Goal: Transaction & Acquisition: Obtain resource

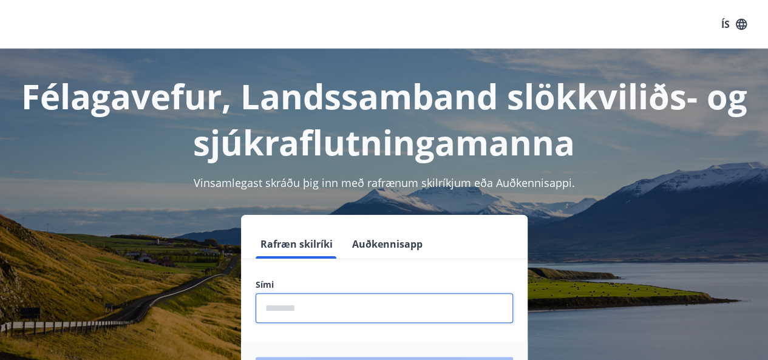
click at [350, 310] on input "phone" at bounding box center [384, 308] width 257 height 30
type input "********"
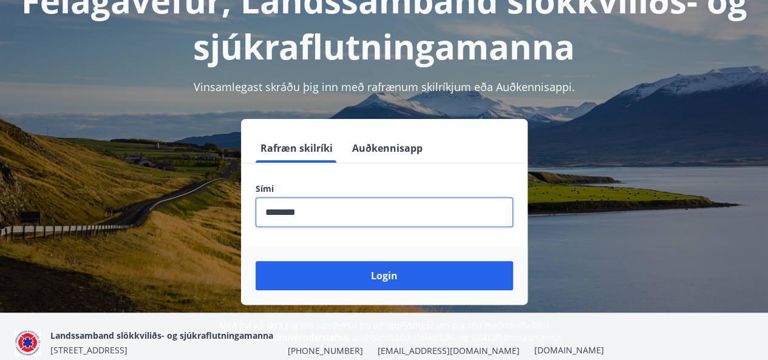
scroll to position [102, 0]
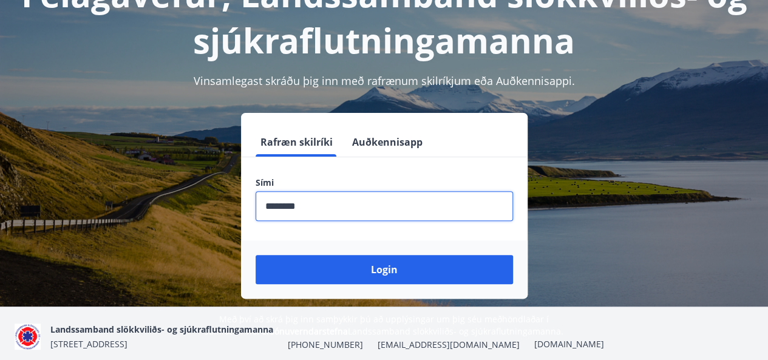
click at [421, 273] on button "Login" at bounding box center [384, 269] width 257 height 29
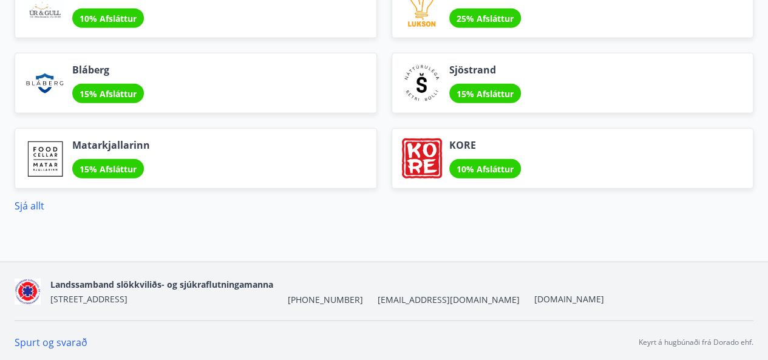
scroll to position [1443, 0]
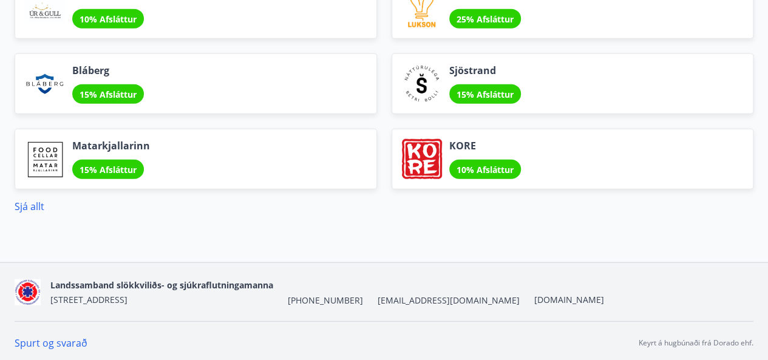
click at [26, 205] on link "Sjá allt" at bounding box center [30, 206] width 30 height 13
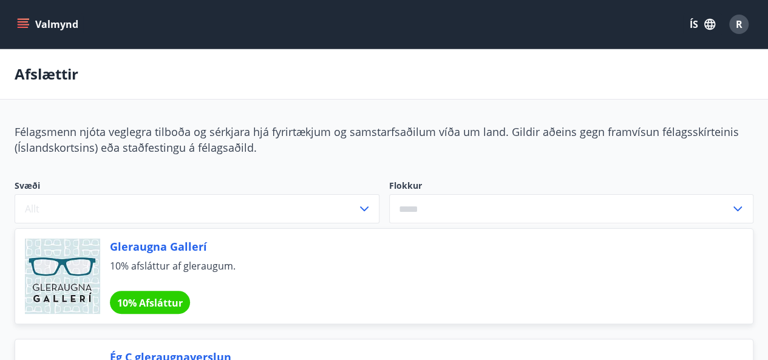
click at [22, 22] on icon "menu" at bounding box center [23, 21] width 11 height 1
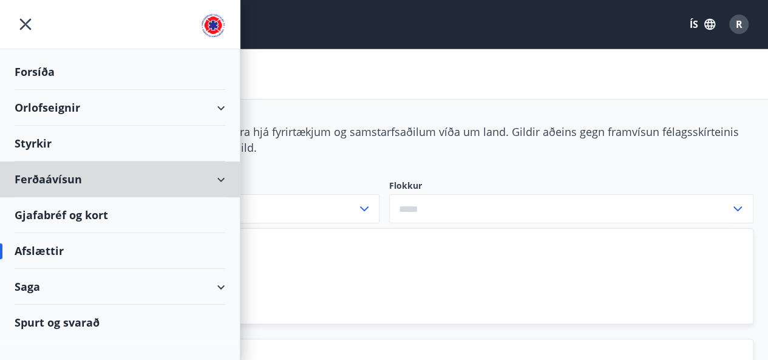
click at [129, 180] on div "Ferðaávísun" at bounding box center [120, 179] width 211 height 36
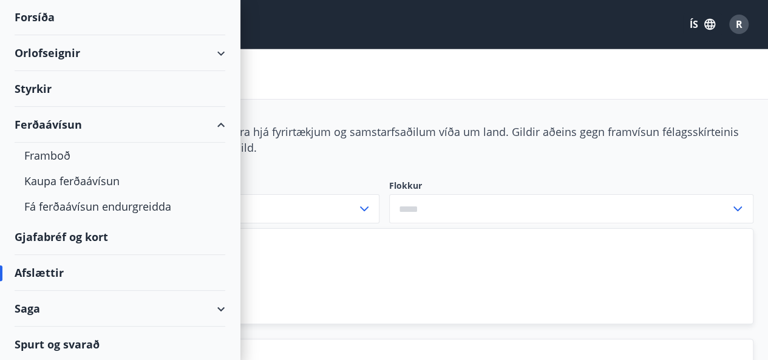
scroll to position [49, 0]
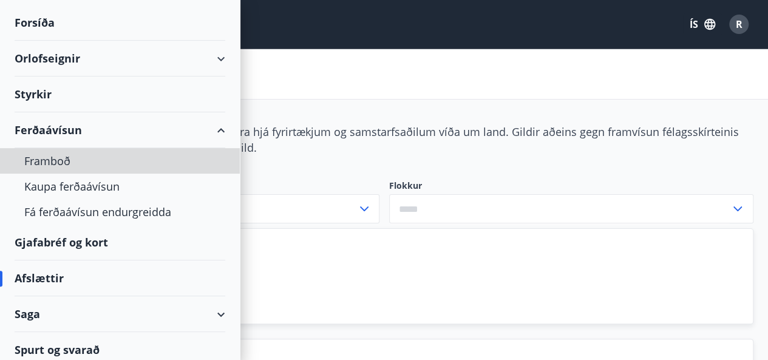
click at [59, 158] on div "Framboð" at bounding box center [119, 160] width 191 height 25
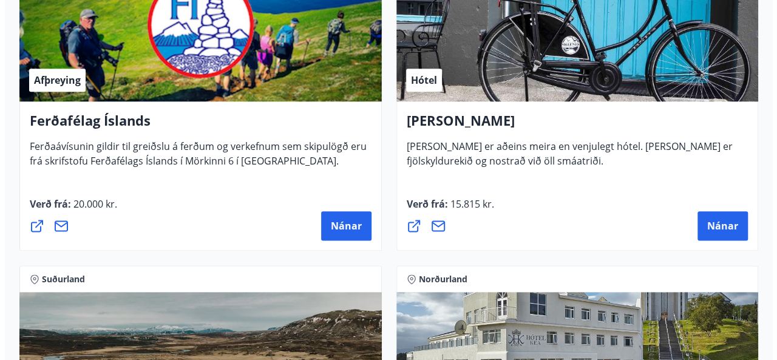
scroll to position [648, 0]
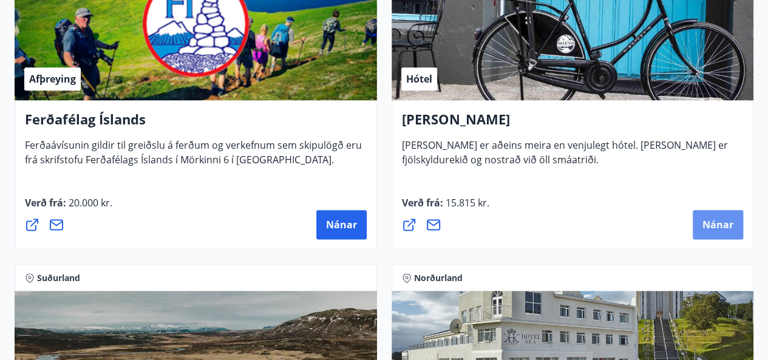
click at [699, 212] on button "Nánar" at bounding box center [718, 224] width 50 height 29
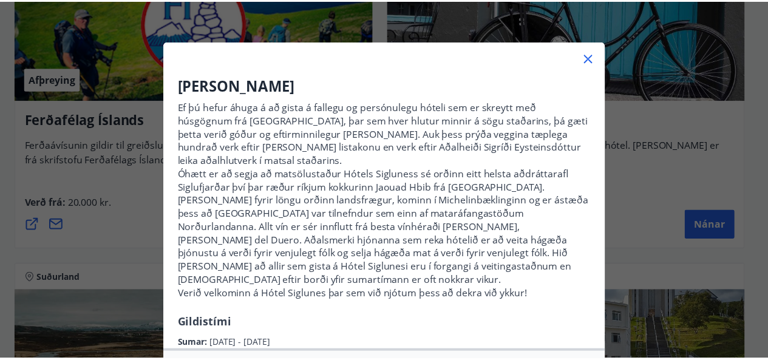
scroll to position [32, 0]
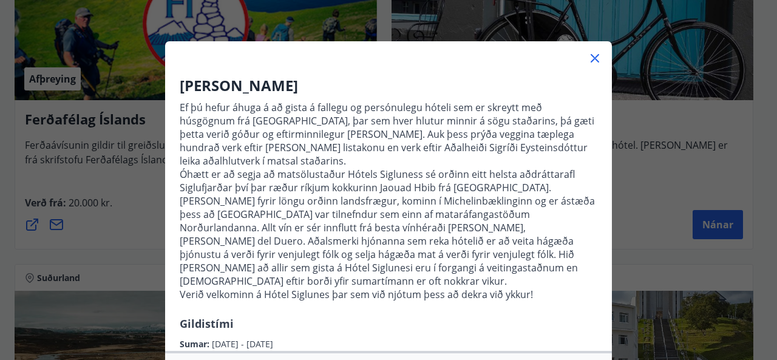
click at [588, 54] on icon at bounding box center [595, 58] width 15 height 15
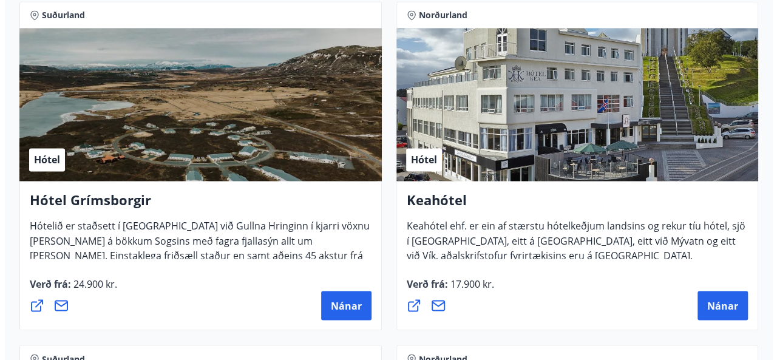
scroll to position [932, 0]
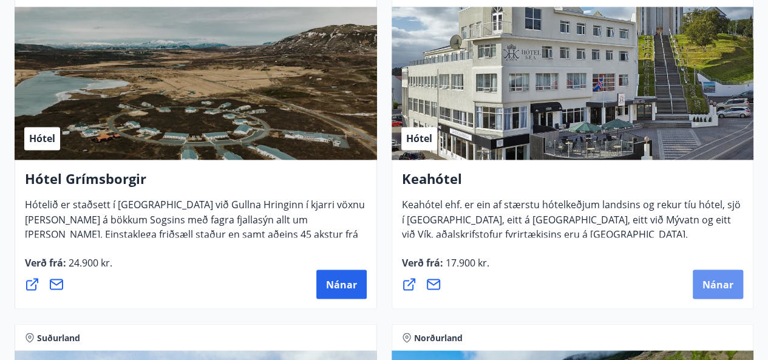
click at [715, 283] on span "Nánar" at bounding box center [717, 283] width 31 height 13
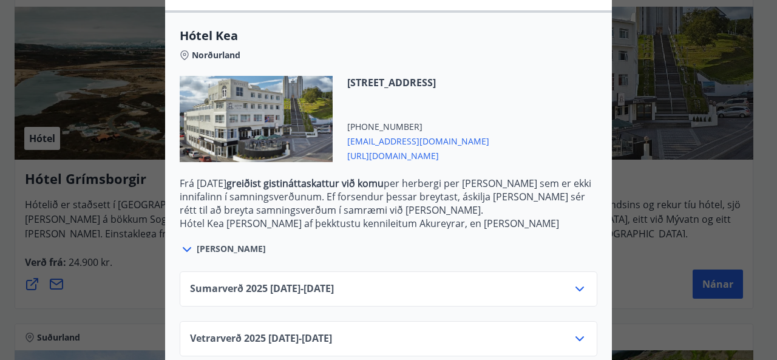
scroll to position [331, 0]
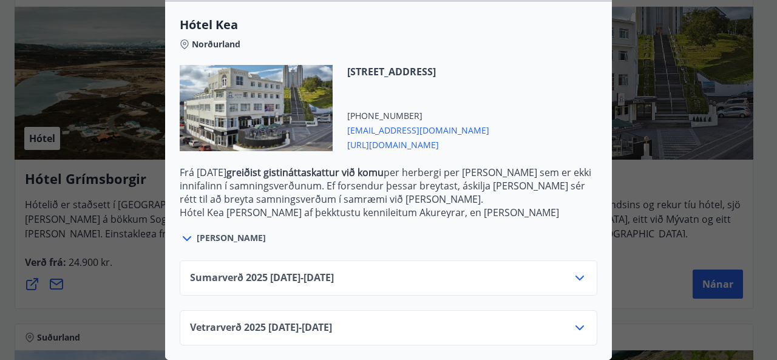
click at [183, 231] on icon at bounding box center [187, 238] width 15 height 15
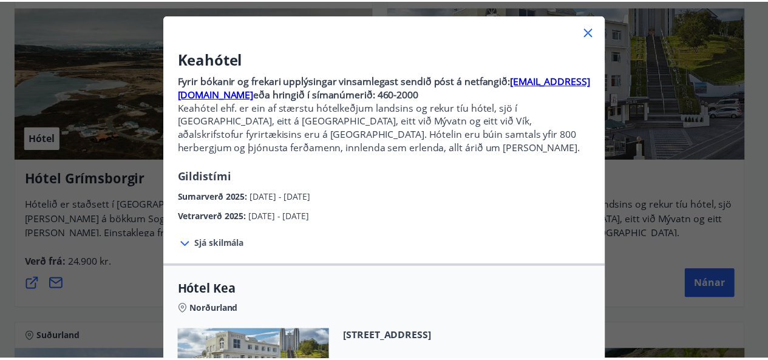
scroll to position [0, 0]
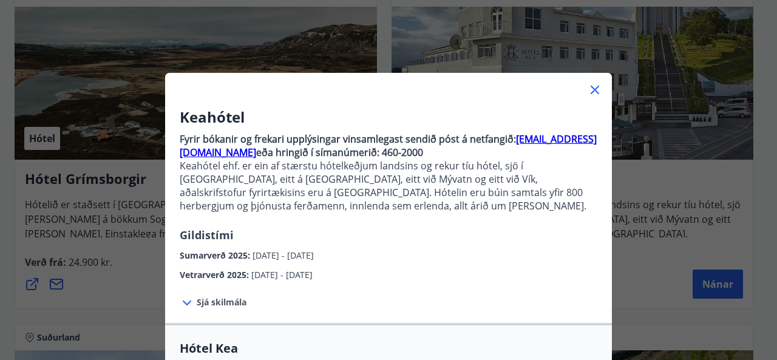
click at [589, 87] on icon at bounding box center [595, 90] width 15 height 15
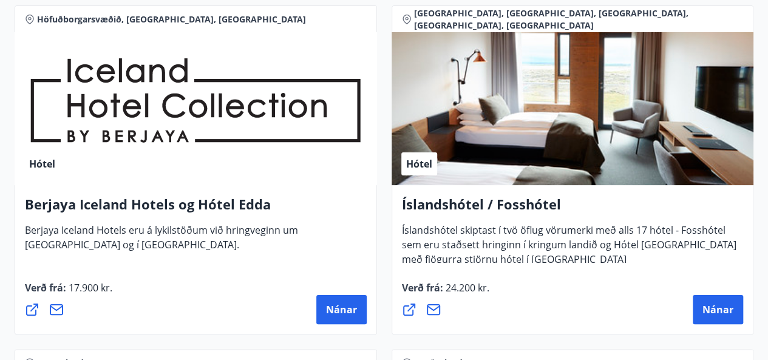
scroll to position [2279, 0]
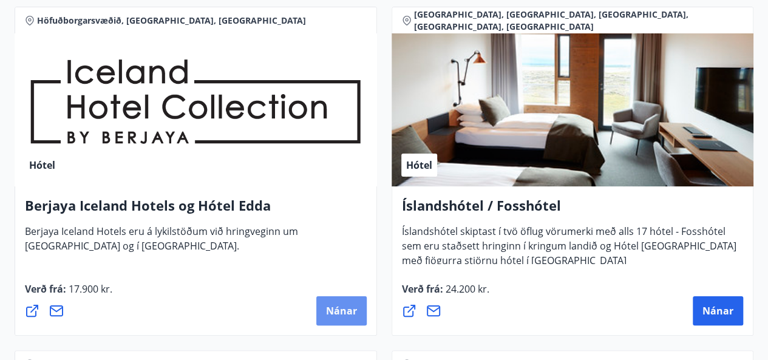
click at [344, 307] on span "Nánar" at bounding box center [341, 310] width 31 height 13
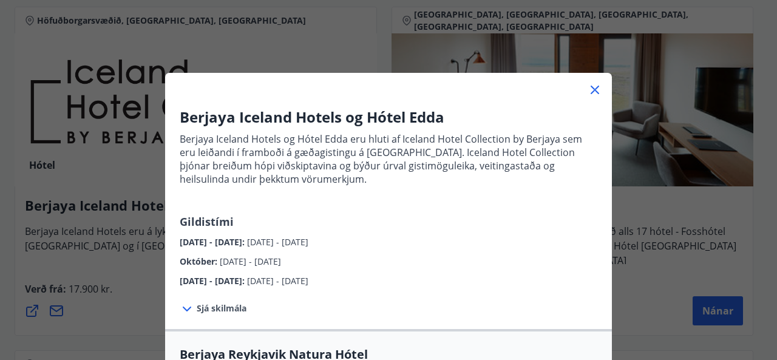
click at [588, 89] on icon at bounding box center [595, 90] width 15 height 15
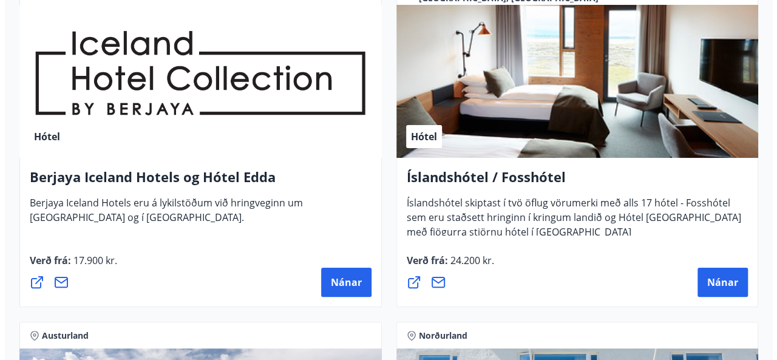
scroll to position [2307, 0]
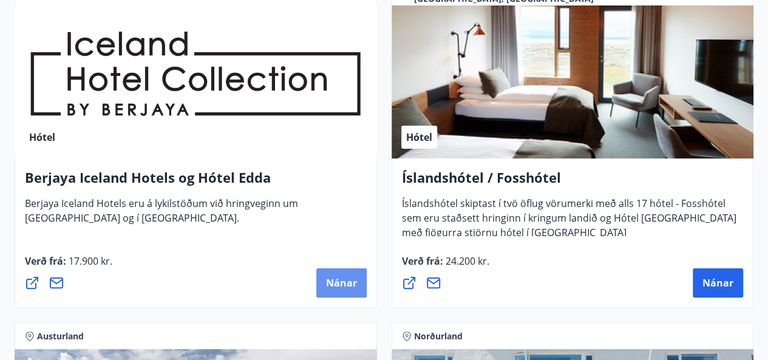
click at [334, 287] on span "Nánar" at bounding box center [341, 282] width 31 height 13
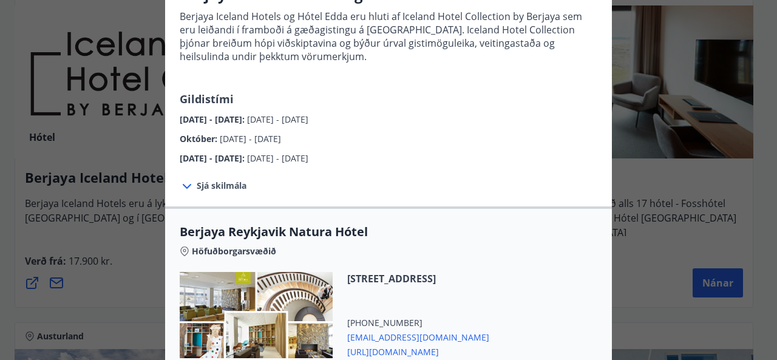
scroll to position [0, 0]
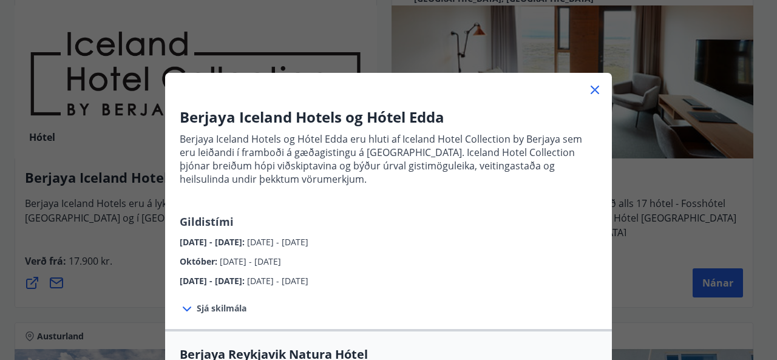
click at [588, 90] on icon at bounding box center [595, 90] width 15 height 15
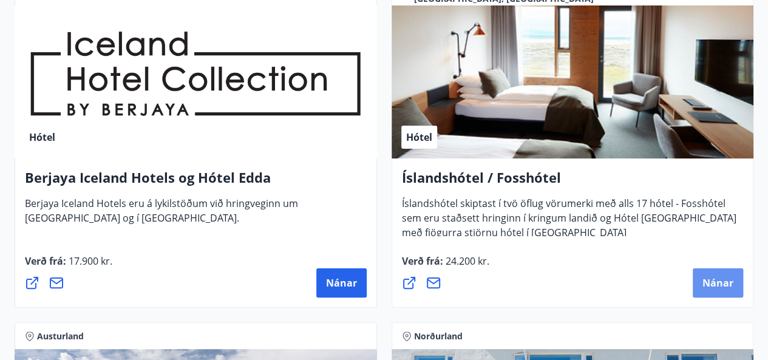
click at [705, 283] on span "Nánar" at bounding box center [717, 282] width 31 height 13
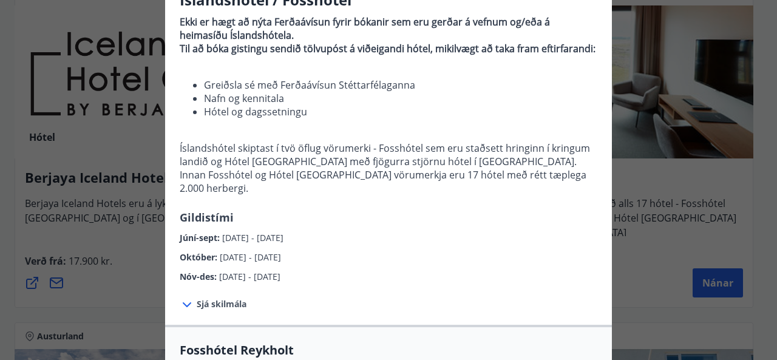
scroll to position [118, 0]
click at [189, 296] on div at bounding box center [188, 304] width 17 height 16
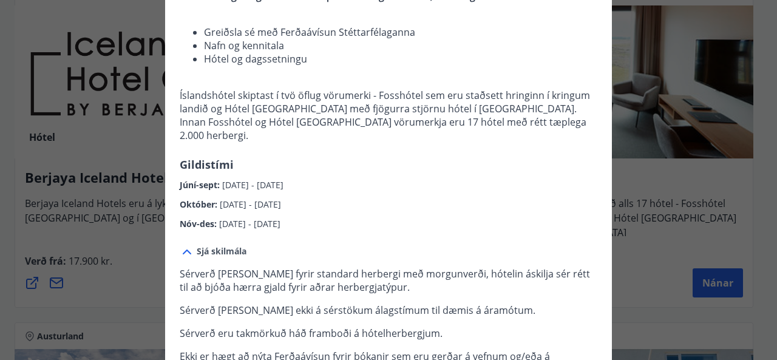
scroll to position [169, 0]
click at [183, 245] on icon at bounding box center [187, 252] width 15 height 15
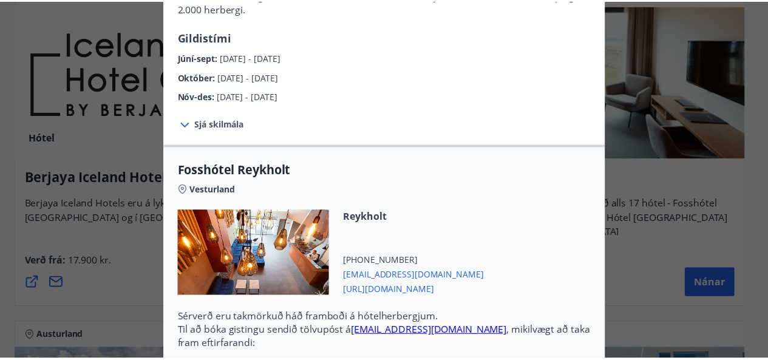
scroll to position [0, 0]
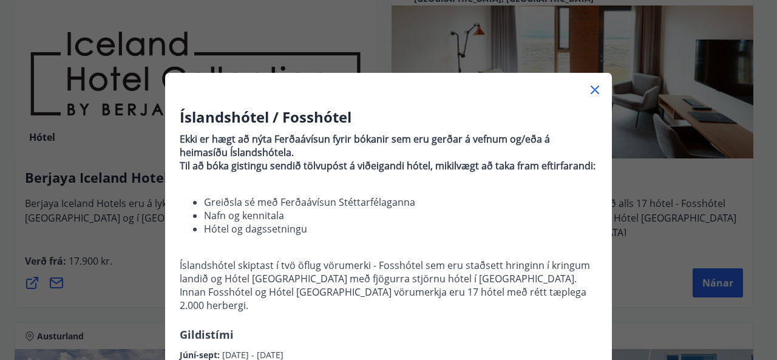
click at [594, 89] on icon at bounding box center [595, 90] width 2 height 2
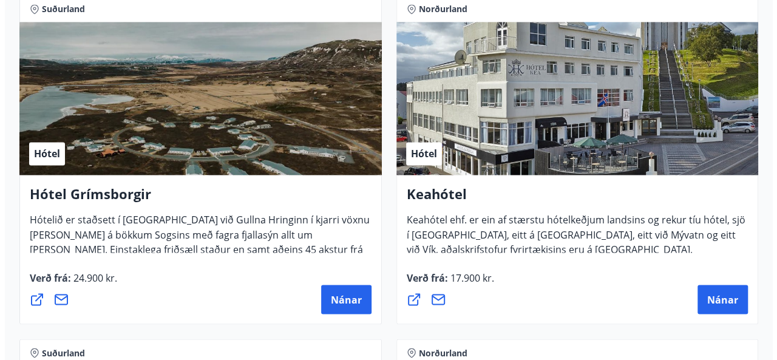
scroll to position [912, 0]
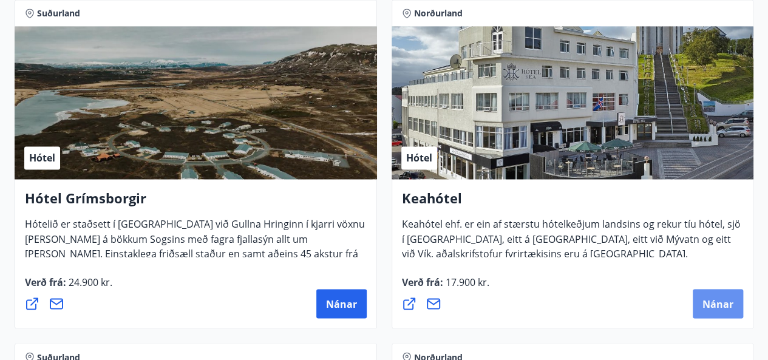
click at [710, 297] on span "Nánar" at bounding box center [717, 303] width 31 height 13
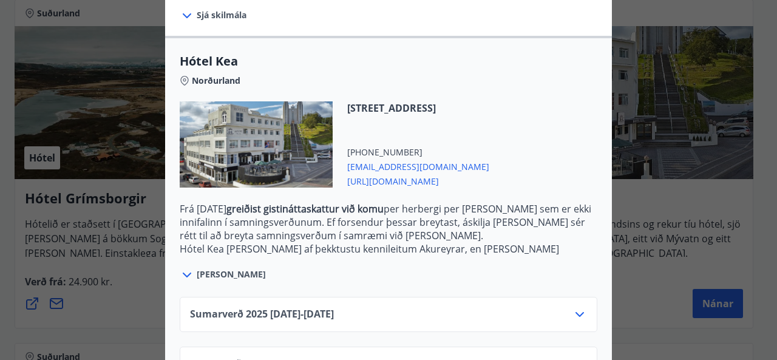
scroll to position [331, 0]
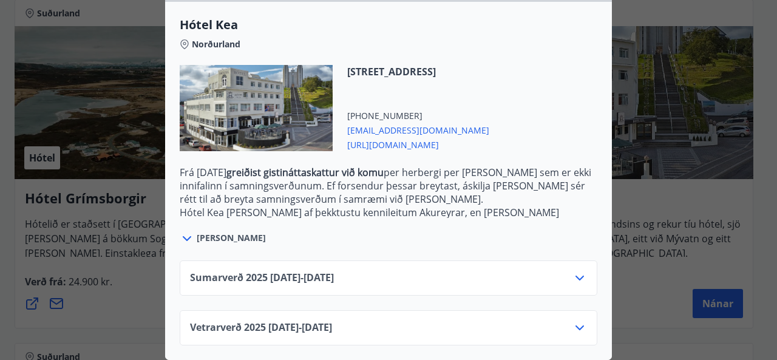
click at [557, 271] on div "Sumarverð [PHONE_NUMBER][DATE] - [DATE]" at bounding box center [388, 283] width 397 height 24
click at [575, 271] on icon at bounding box center [579, 278] width 15 height 15
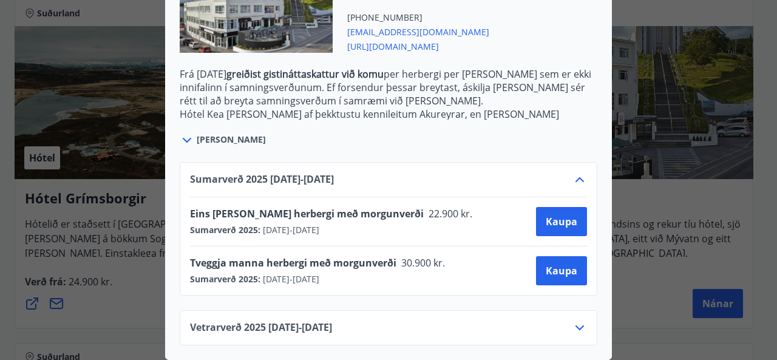
scroll to position [427, 0]
click at [578, 172] on icon at bounding box center [579, 179] width 15 height 15
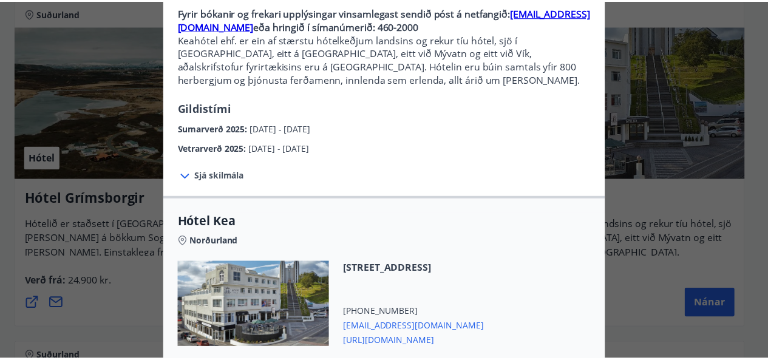
scroll to position [0, 0]
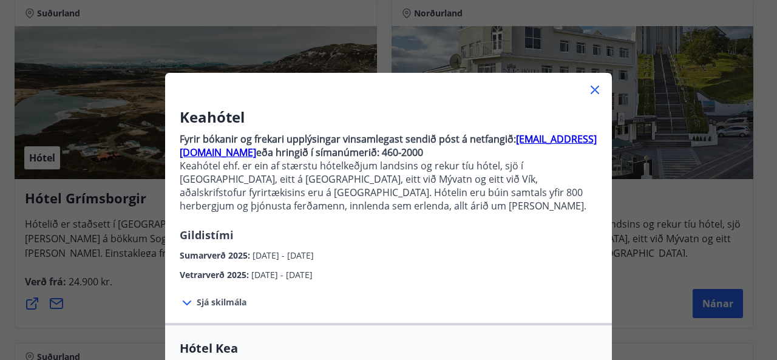
click at [599, 83] on div at bounding box center [388, 85] width 447 height 24
click at [591, 88] on icon at bounding box center [595, 90] width 8 height 8
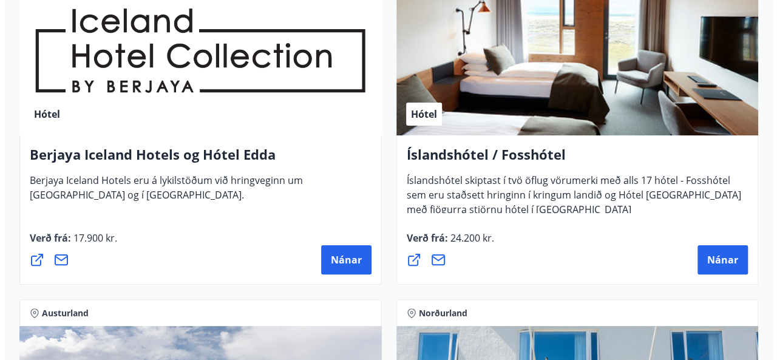
scroll to position [2337, 0]
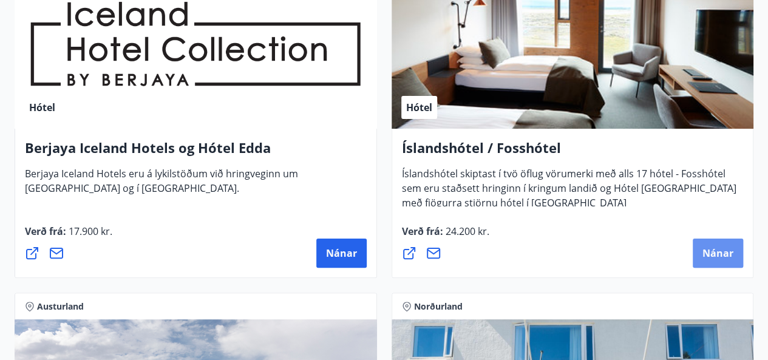
click at [704, 248] on span "Nánar" at bounding box center [717, 252] width 31 height 13
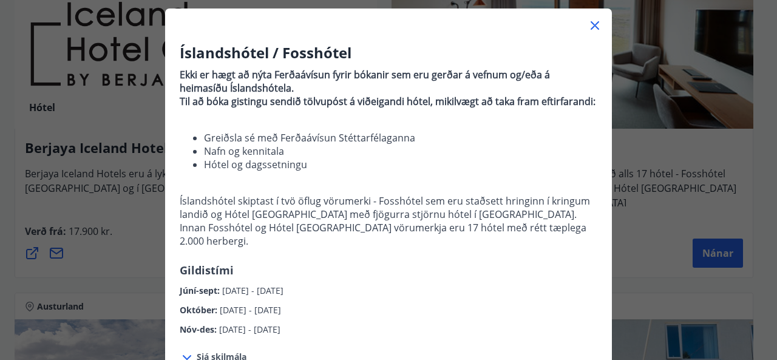
scroll to position [0, 0]
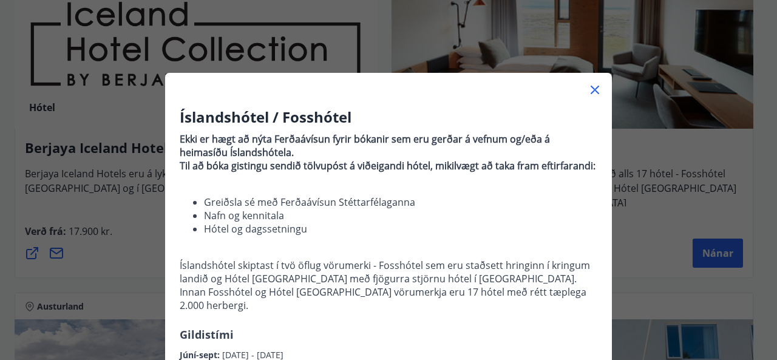
click at [588, 90] on icon at bounding box center [595, 90] width 15 height 15
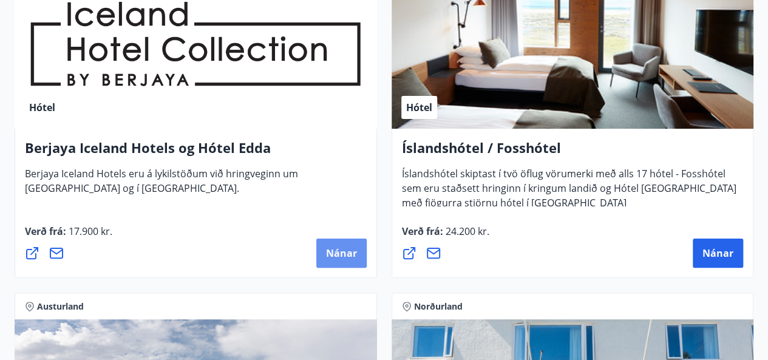
click at [345, 250] on span "Nánar" at bounding box center [341, 252] width 31 height 13
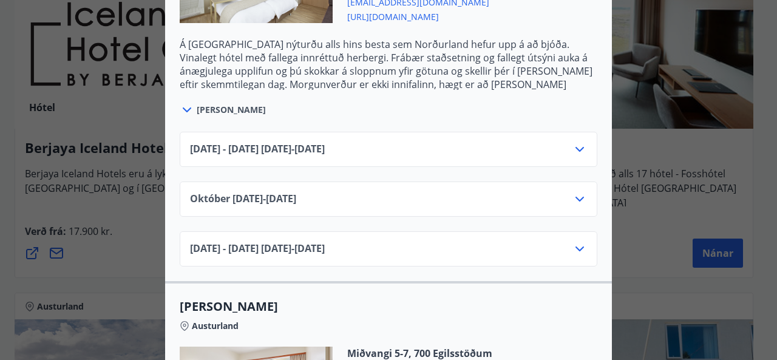
scroll to position [875, 0]
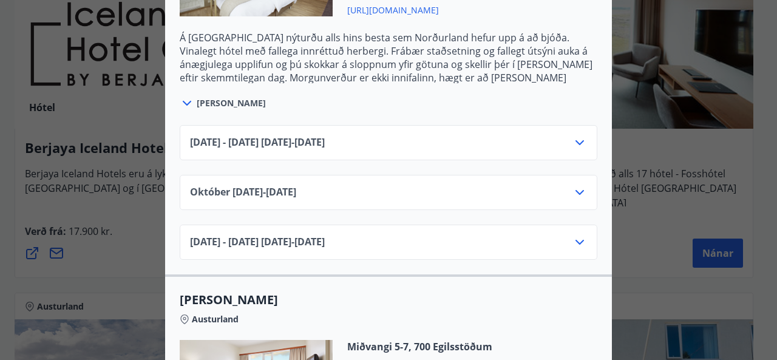
click at [574, 141] on icon at bounding box center [579, 142] width 15 height 15
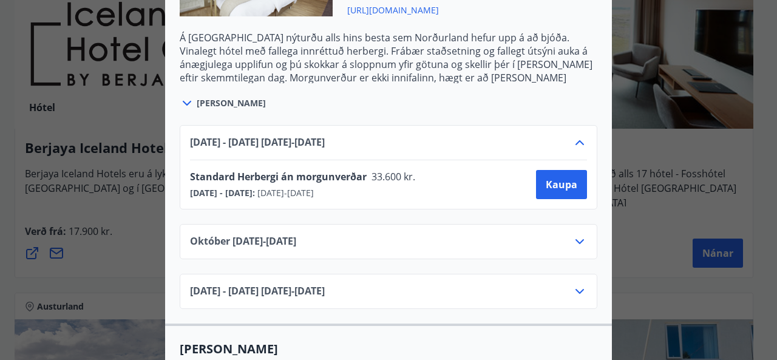
click at [575, 148] on icon at bounding box center [579, 142] width 15 height 15
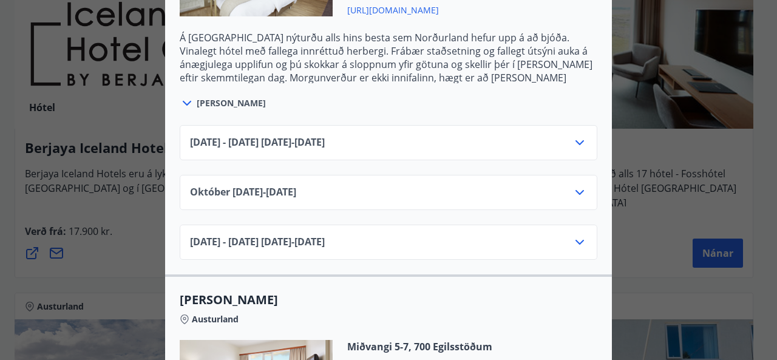
click at [575, 148] on icon at bounding box center [579, 142] width 15 height 15
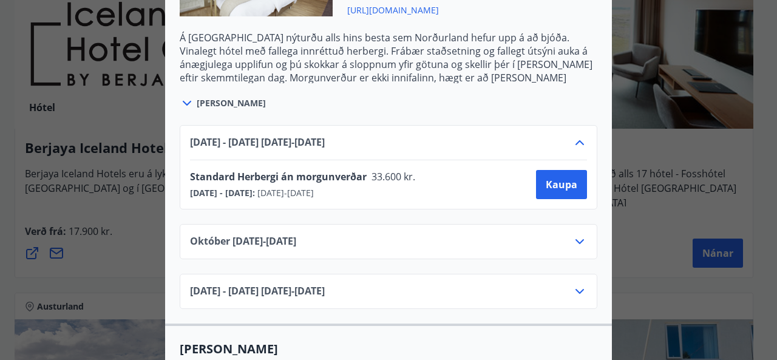
click at [574, 143] on icon at bounding box center [579, 142] width 15 height 15
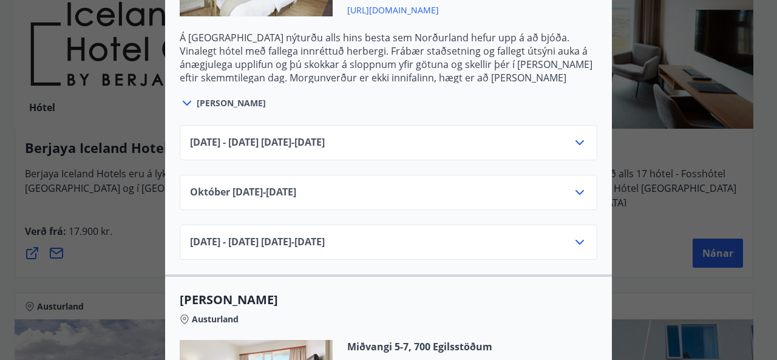
click at [574, 143] on icon at bounding box center [579, 142] width 15 height 15
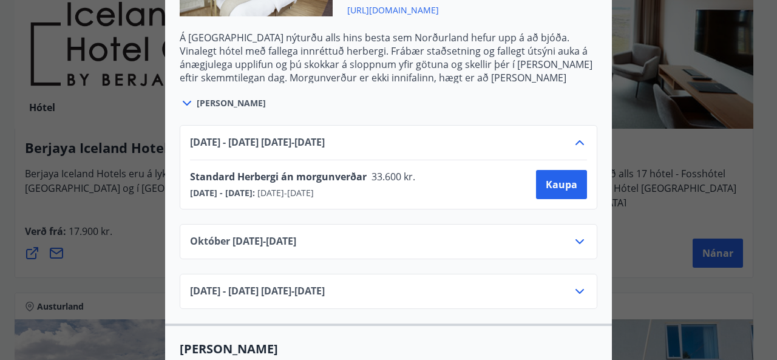
click at [574, 143] on icon at bounding box center [579, 142] width 15 height 15
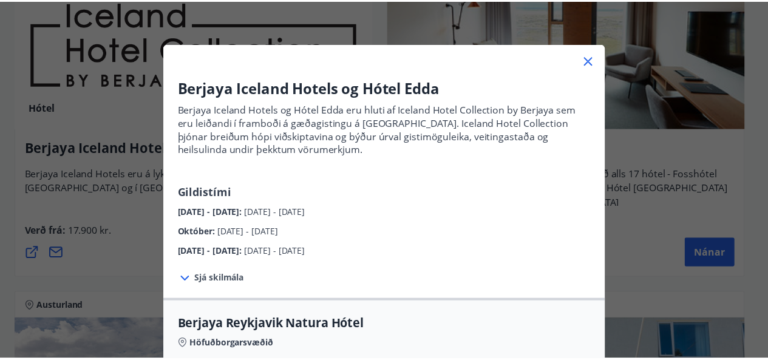
scroll to position [0, 0]
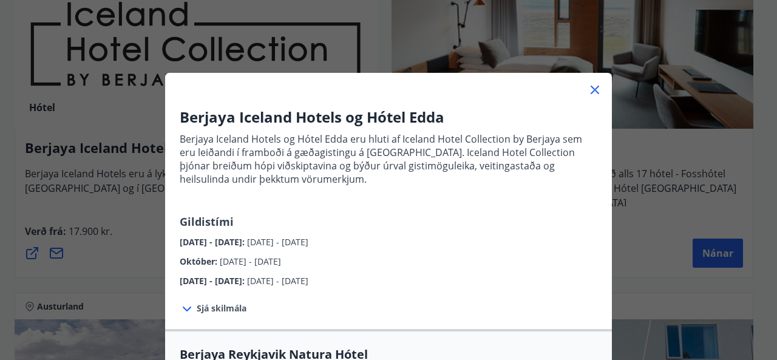
click at [588, 86] on icon at bounding box center [595, 90] width 15 height 15
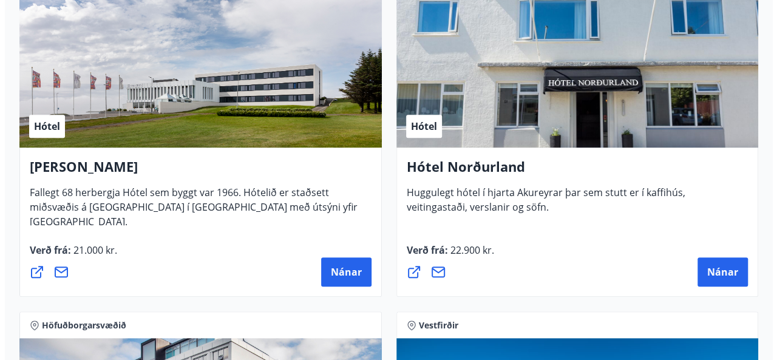
scroll to position [2663, 0]
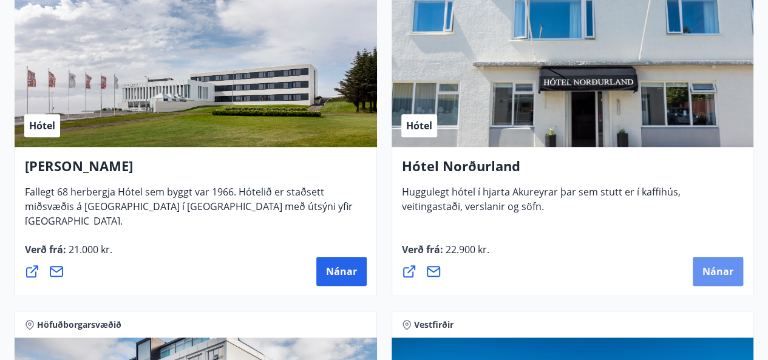
click at [713, 266] on span "Nánar" at bounding box center [717, 271] width 31 height 13
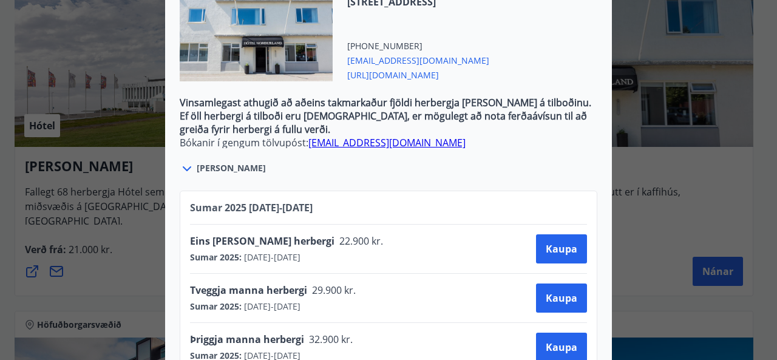
scroll to position [475, 0]
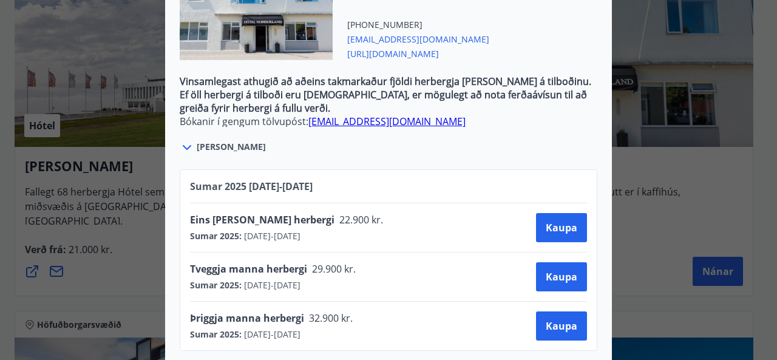
click at [290, 262] on span "Tveggja manna herbergi" at bounding box center [248, 268] width 117 height 13
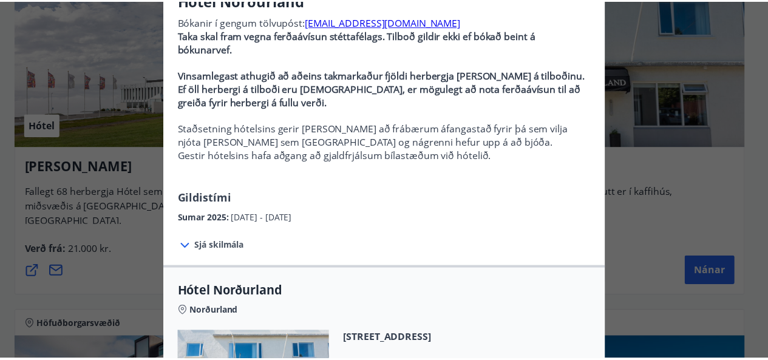
scroll to position [0, 0]
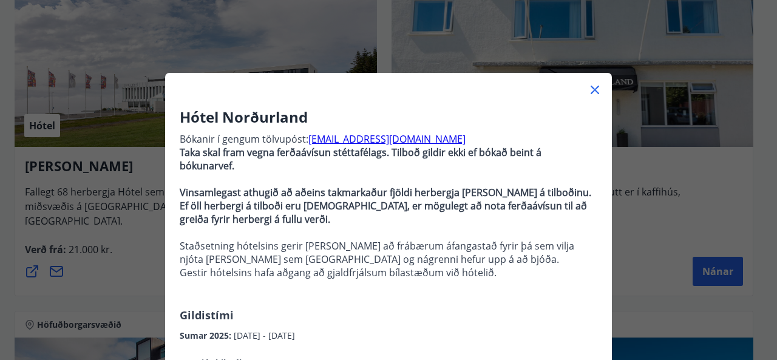
click at [591, 89] on icon at bounding box center [595, 90] width 8 height 8
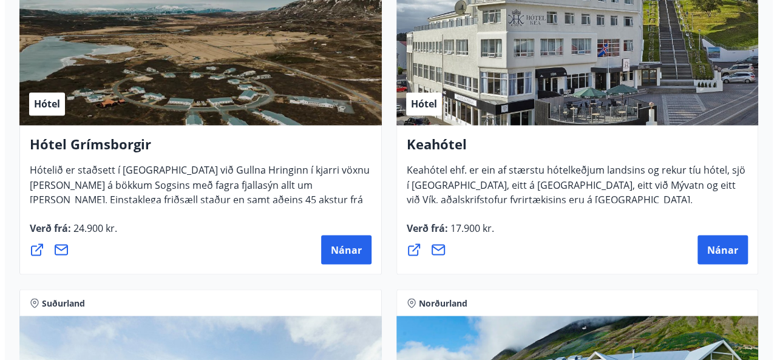
scroll to position [958, 0]
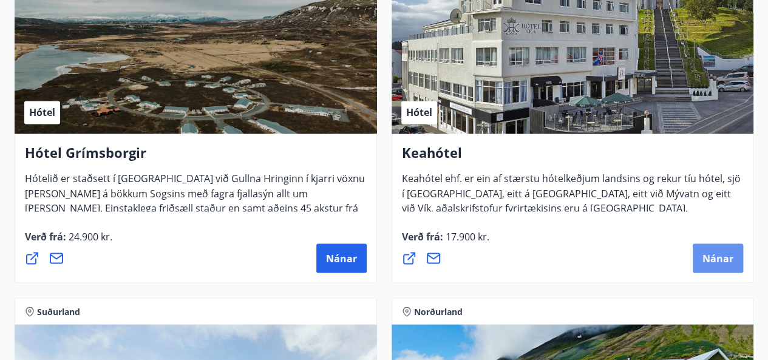
click at [716, 260] on span "Nánar" at bounding box center [717, 257] width 31 height 13
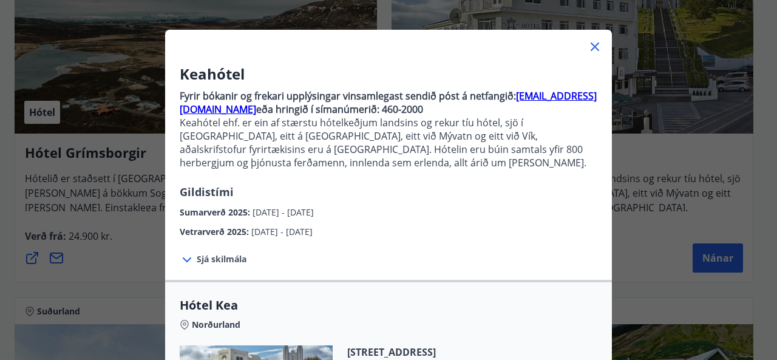
scroll to position [331, 0]
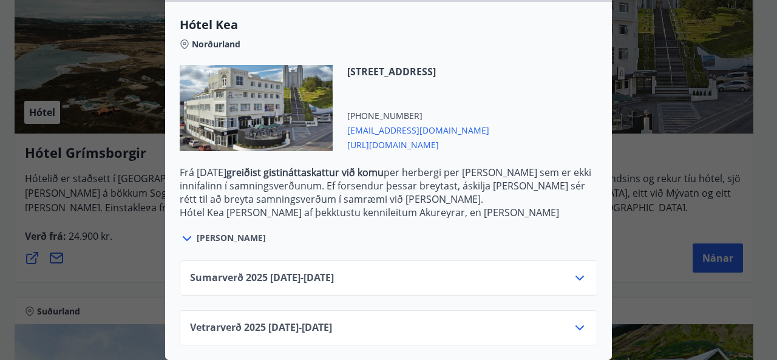
click at [579, 276] on icon at bounding box center [579, 278] width 8 height 5
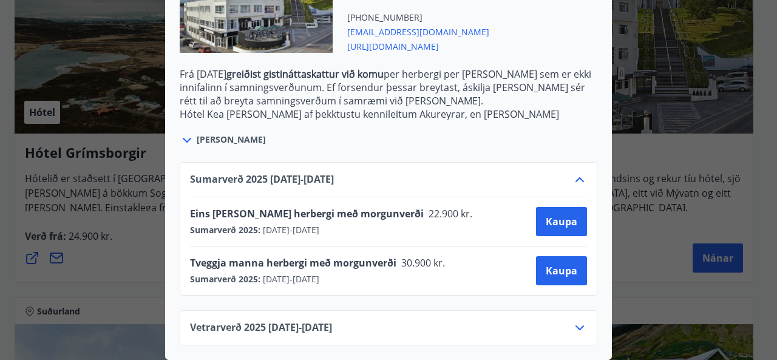
scroll to position [430, 0]
click at [417, 40] on span "[URL][DOMAIN_NAME]" at bounding box center [418, 45] width 142 height 15
click at [503, 260] on div "Tveggja manna herbergi með morgunverði 30.900 kr. Sumarverð 2025 : [DATE] - [DA…" at bounding box center [388, 270] width 397 height 29
click at [577, 325] on icon at bounding box center [579, 327] width 8 height 5
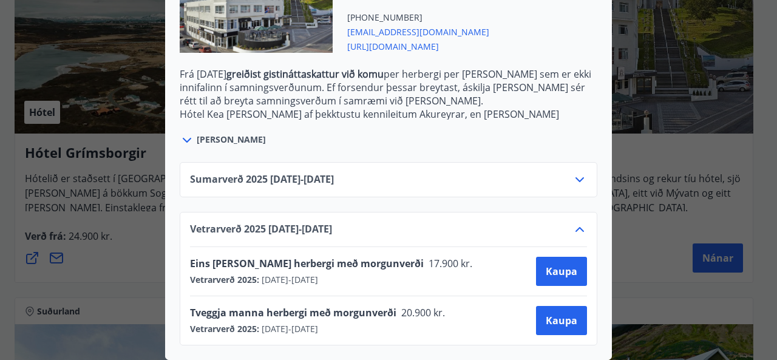
click at [575, 172] on icon at bounding box center [579, 179] width 15 height 15
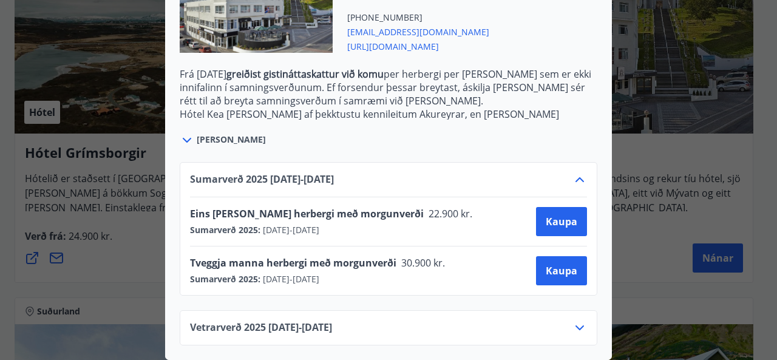
click at [575, 177] on icon at bounding box center [579, 179] width 8 height 5
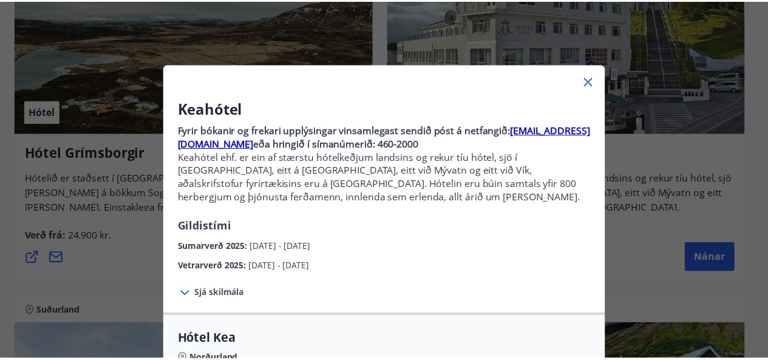
scroll to position [8, 0]
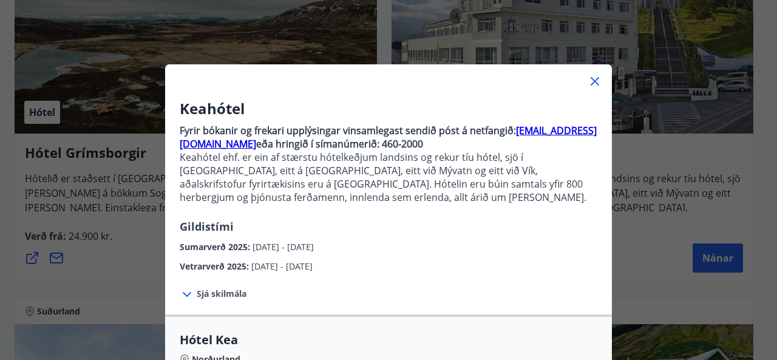
click at [591, 77] on icon at bounding box center [595, 81] width 15 height 15
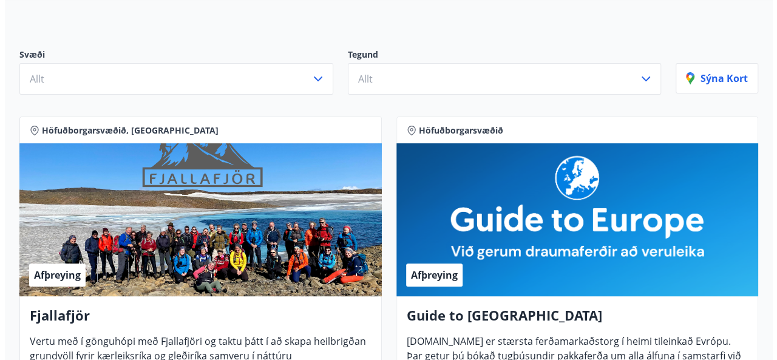
scroll to position [0, 0]
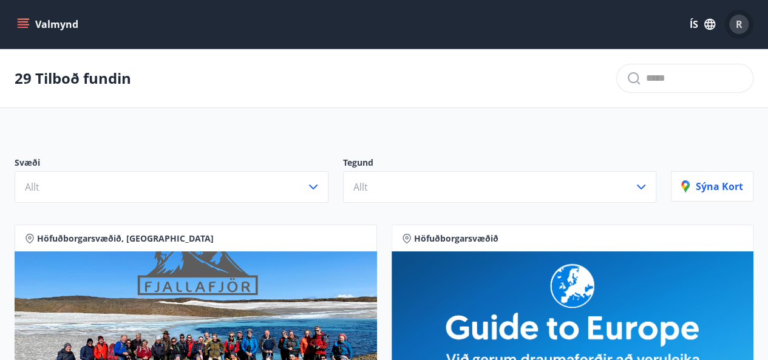
click at [739, 24] on span "R" at bounding box center [739, 24] width 7 height 13
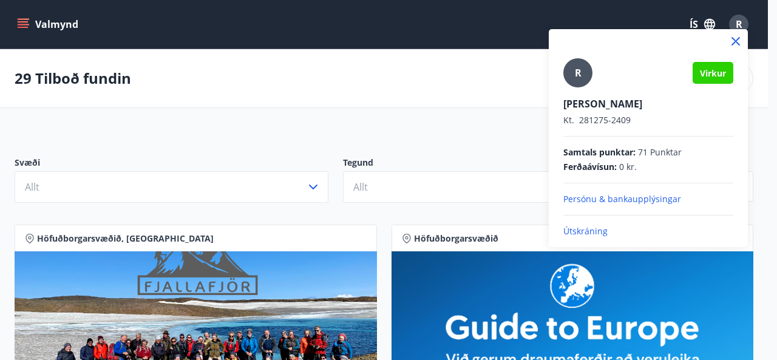
click at [581, 230] on p "Útskráning" at bounding box center [648, 231] width 170 height 12
